Goal: Task Accomplishment & Management: Manage account settings

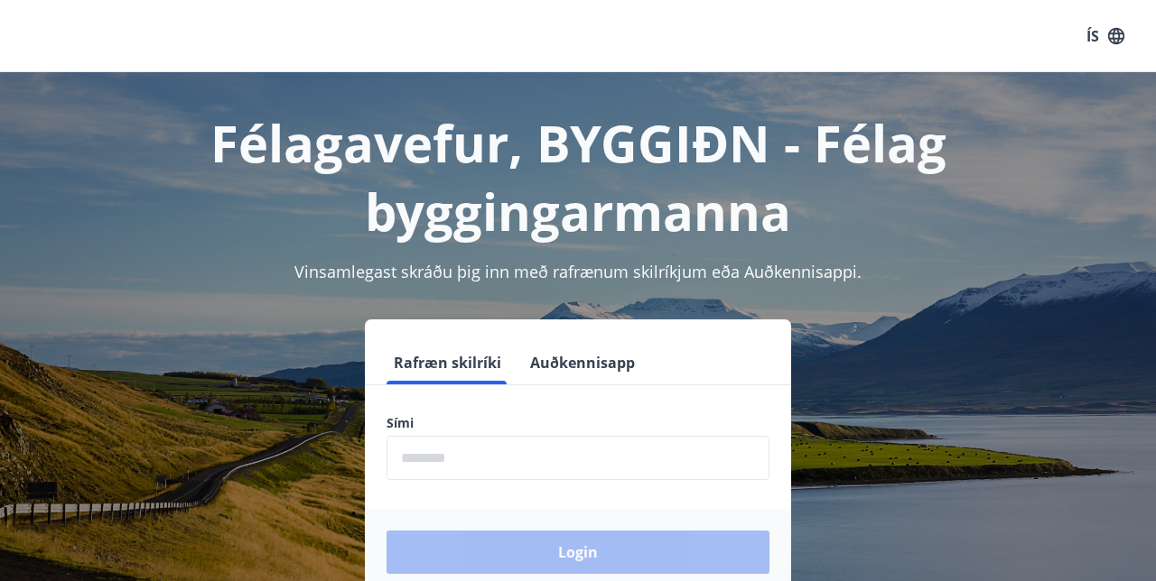
click at [515, 462] on input "phone" at bounding box center [577, 458] width 383 height 44
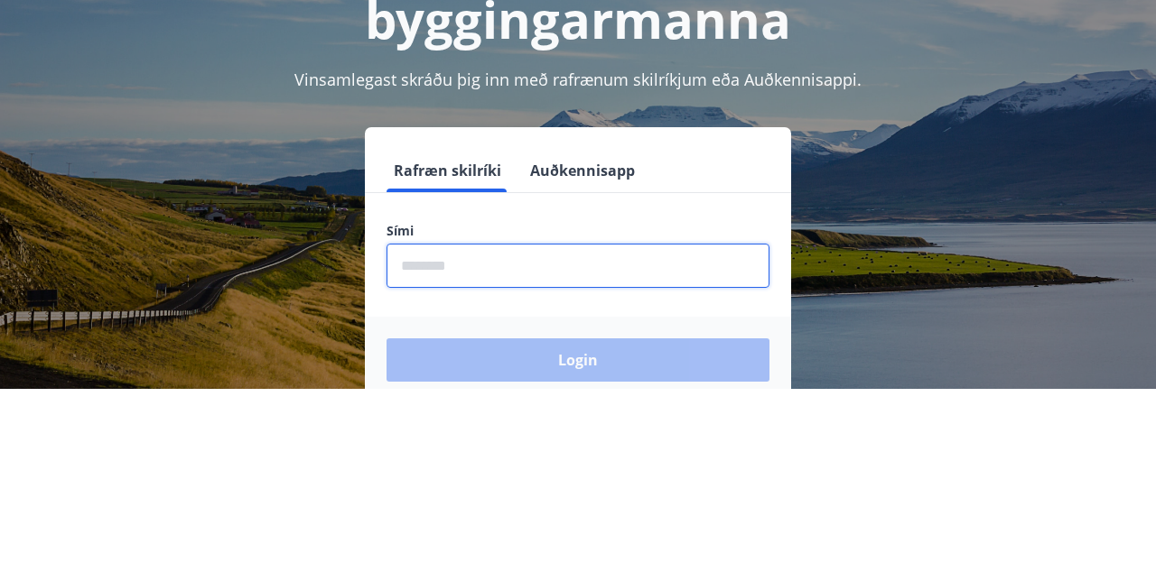
scroll to position [31, 0]
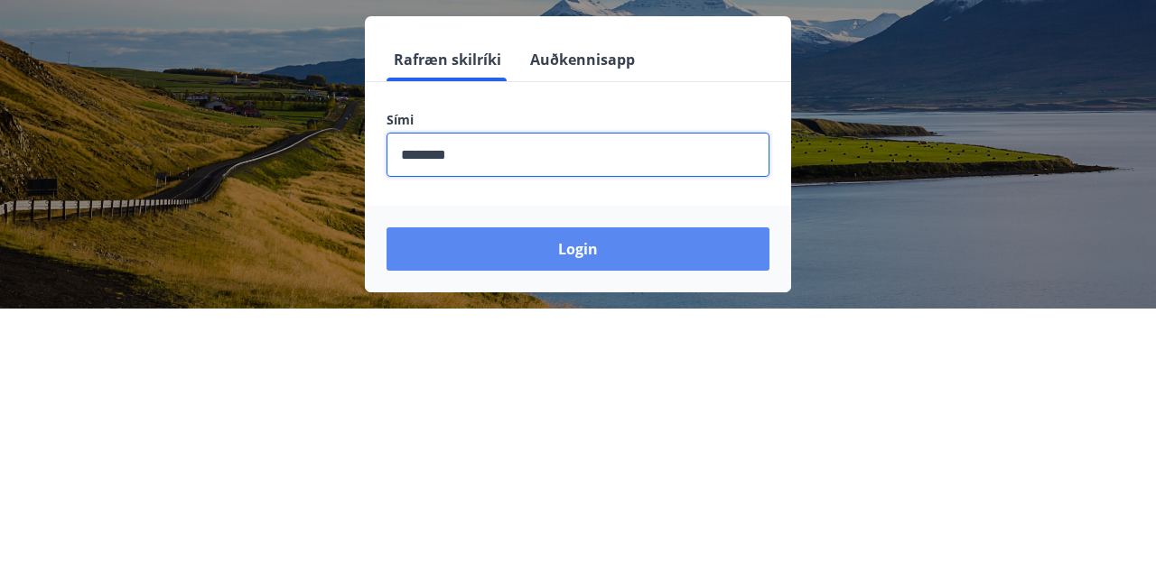
type input "********"
click at [594, 512] on button "Login" at bounding box center [577, 521] width 383 height 43
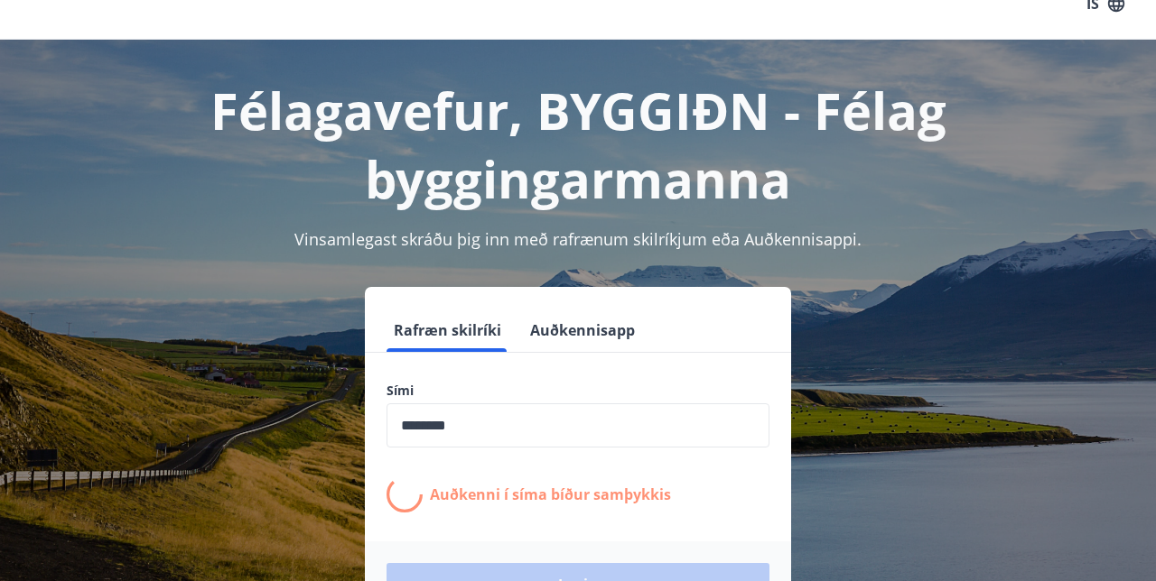
scroll to position [57, 0]
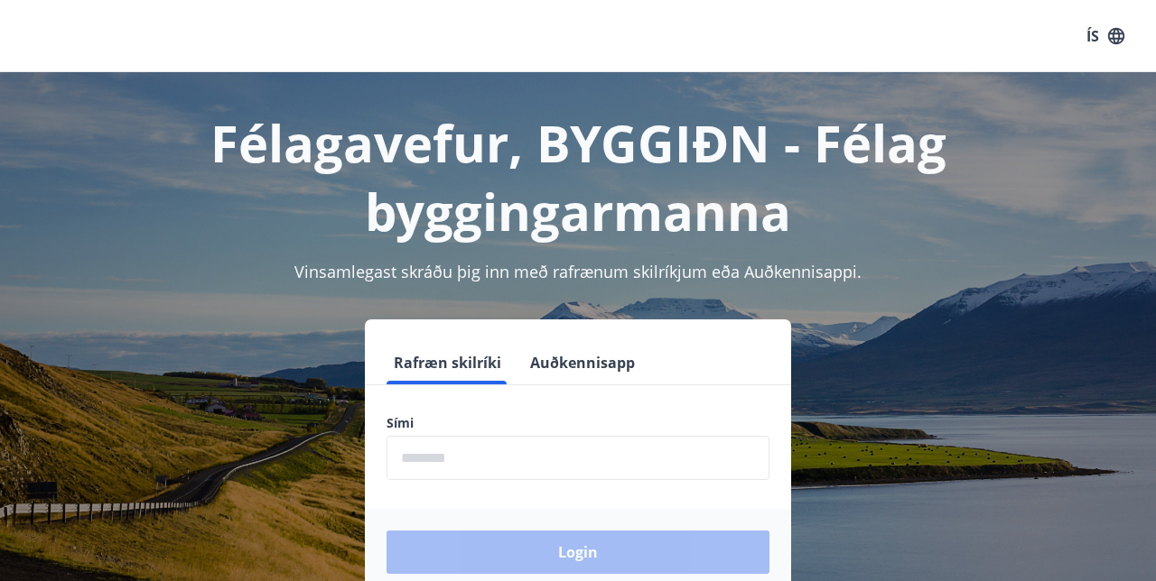
click at [611, 554] on div "Login" at bounding box center [578, 552] width 426 height 87
